Goal: Information Seeking & Learning: Learn about a topic

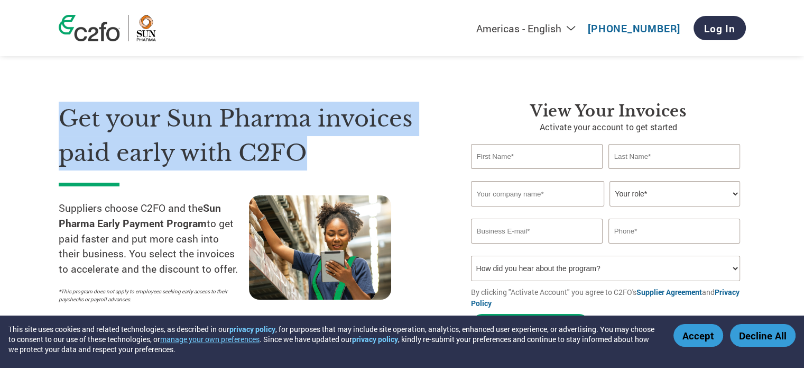
click at [359, 169] on h1 "Get your Sun Pharma invoices paid early with C2FO" at bounding box center [249, 136] width 381 height 68
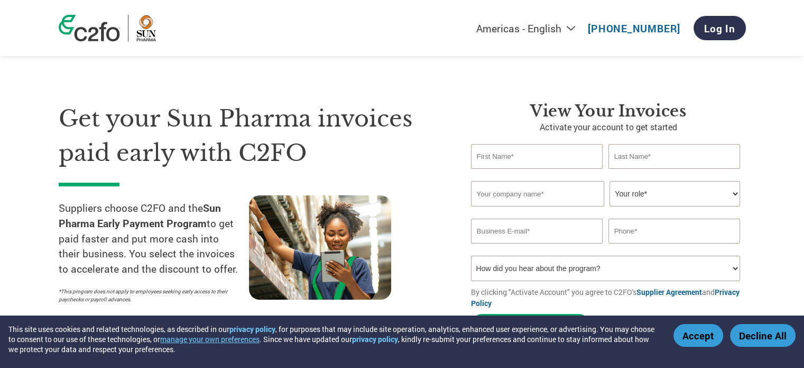
click at [359, 169] on h1 "Get your Sun Pharma invoices paid early with C2FO" at bounding box center [249, 136] width 381 height 68
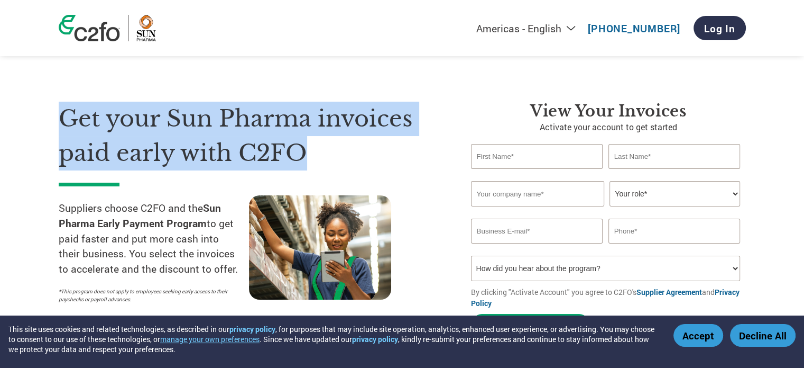
drag, startPoint x: 359, startPoint y: 169, endPoint x: 32, endPoint y: 99, distance: 334.7
click at [32, 99] on section "Get your Sun Pharma invoices paid early with C2FO Suppliers choose C2FO and the…" at bounding box center [402, 208] width 804 height 332
click at [88, 122] on h1 "Get your Sun Pharma invoices paid early with C2FO" at bounding box center [249, 136] width 381 height 68
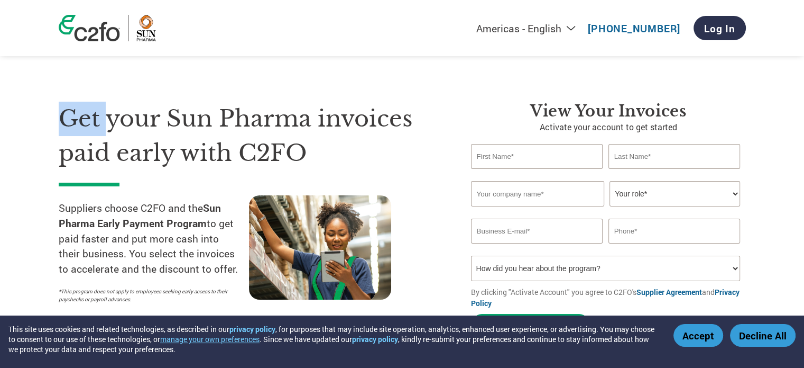
click at [88, 122] on h1 "Get your Sun Pharma invoices paid early with C2FO" at bounding box center [249, 136] width 381 height 68
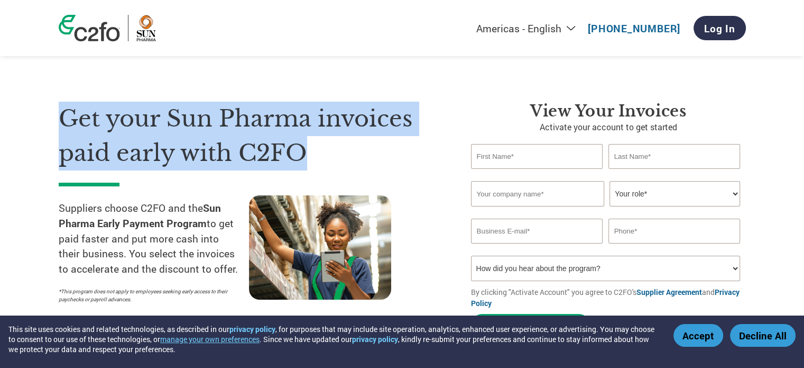
drag, startPoint x: 88, startPoint y: 122, endPoint x: 307, endPoint y: 153, distance: 221.1
click at [307, 153] on h1 "Get your Sun Pharma invoices paid early with C2FO" at bounding box center [249, 136] width 381 height 68
drag, startPoint x: 307, startPoint y: 153, endPoint x: 53, endPoint y: 107, distance: 257.4
click at [53, 107] on section "Get your Sun Pharma invoices paid early with C2FO Suppliers choose C2FO and the…" at bounding box center [402, 208] width 804 height 332
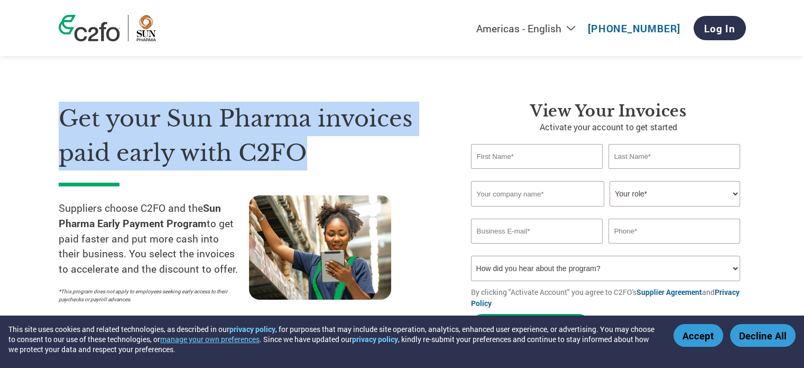
click at [53, 107] on section "Get your Sun Pharma invoices paid early with C2FO Suppliers choose C2FO and the…" at bounding box center [402, 208] width 804 height 332
drag, startPoint x: 56, startPoint y: 111, endPoint x: 331, endPoint y: 148, distance: 277.4
click at [331, 148] on section "Get your Sun Pharma invoices paid early with C2FO Suppliers choose C2FO and the…" at bounding box center [402, 208] width 804 height 332
click at [331, 148] on h1 "Get your Sun Pharma invoices paid early with C2FO" at bounding box center [249, 136] width 381 height 68
